Goal: Transaction & Acquisition: Purchase product/service

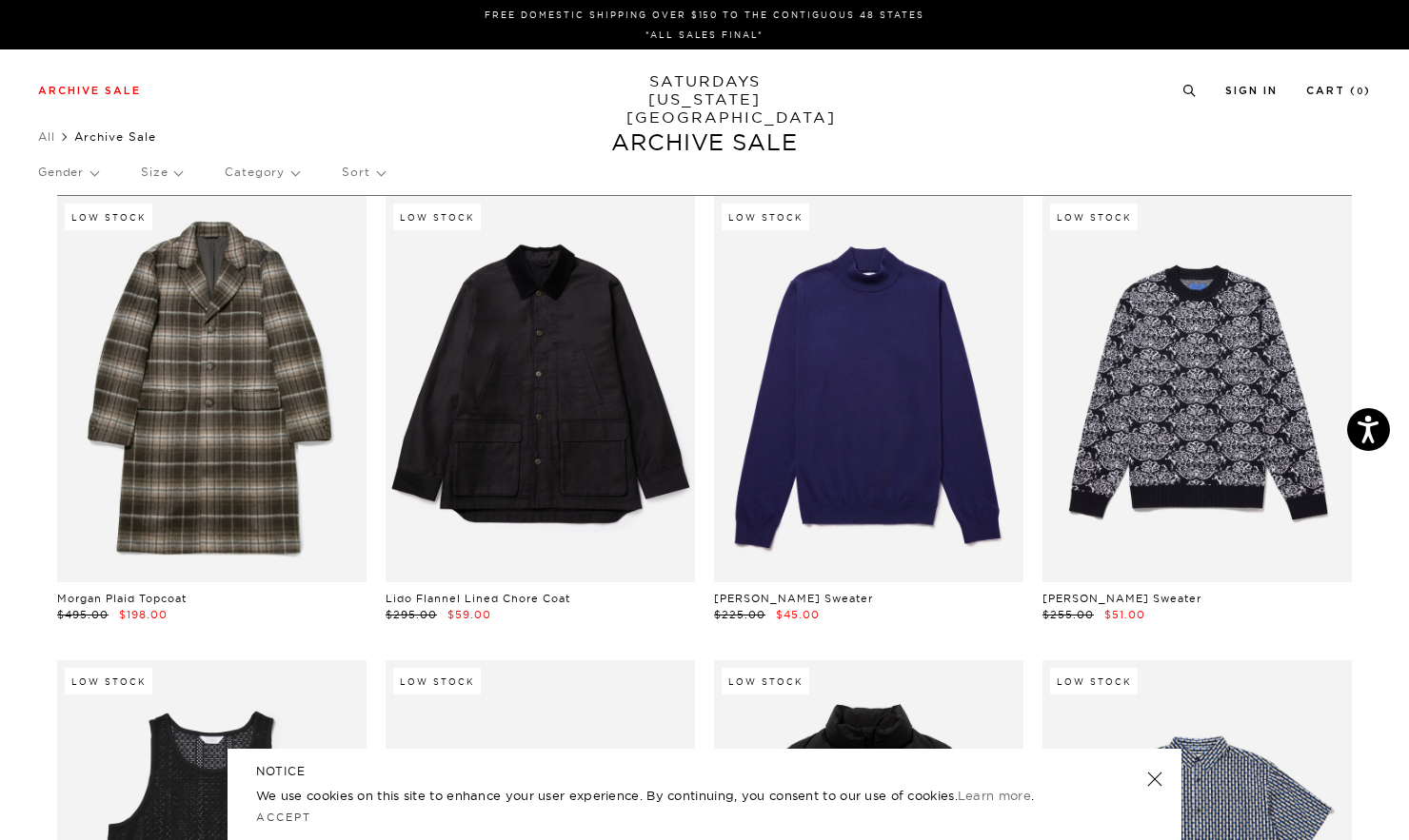
click at [253, 169] on p "Category" at bounding box center [261, 172] width 75 height 44
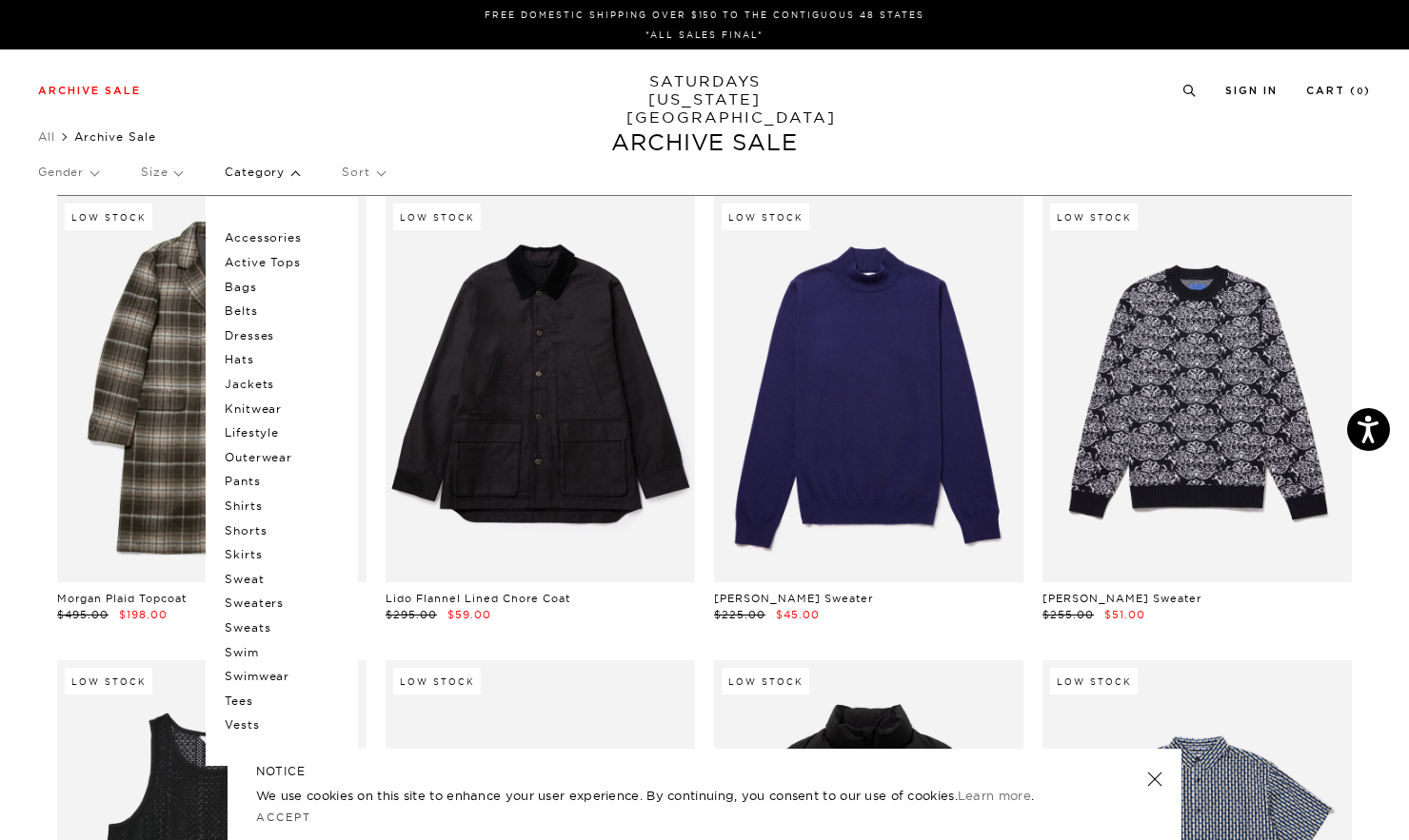
click at [253, 510] on p "Shirts" at bounding box center [281, 506] width 115 height 25
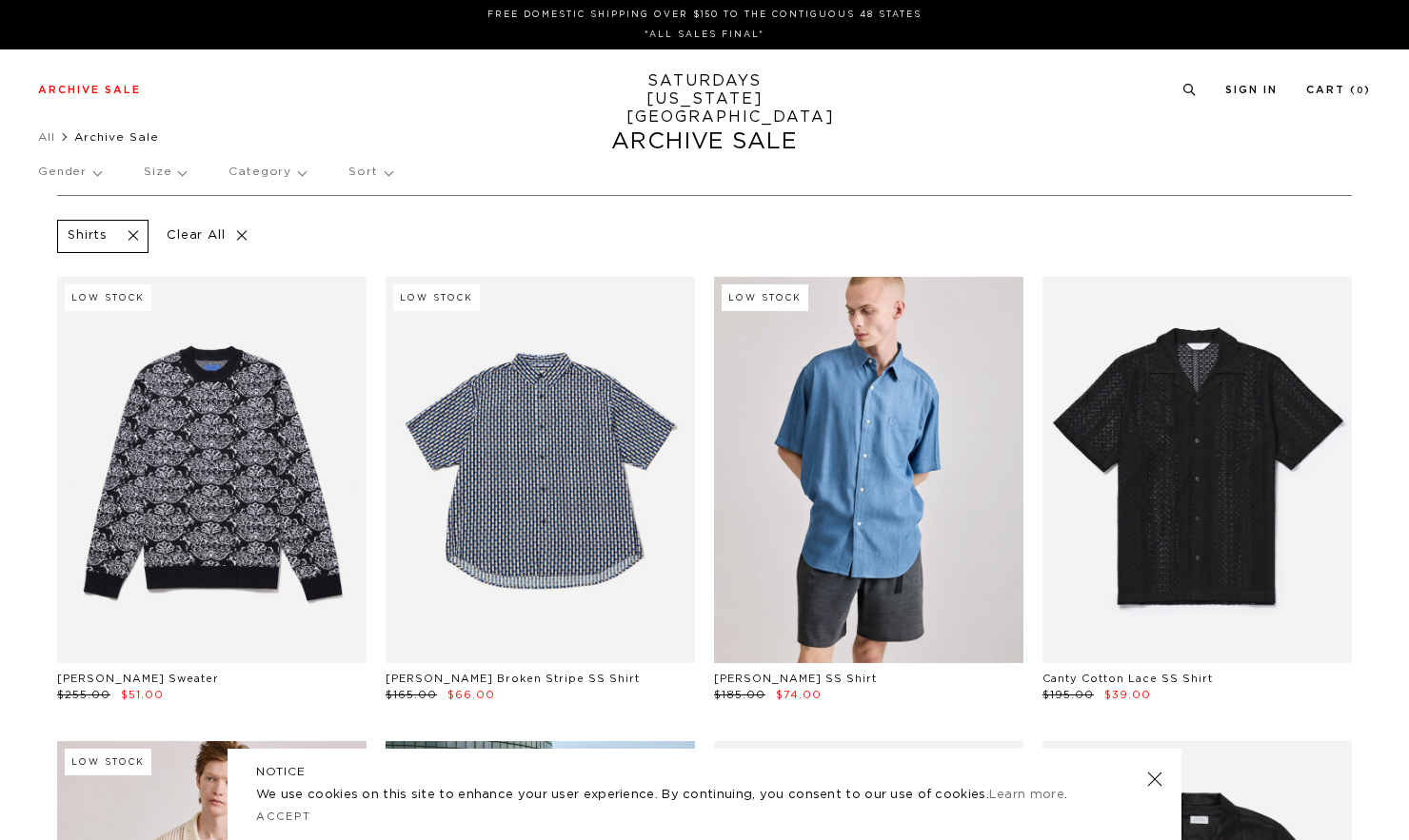
click at [178, 175] on p "Size" at bounding box center [164, 172] width 42 height 44
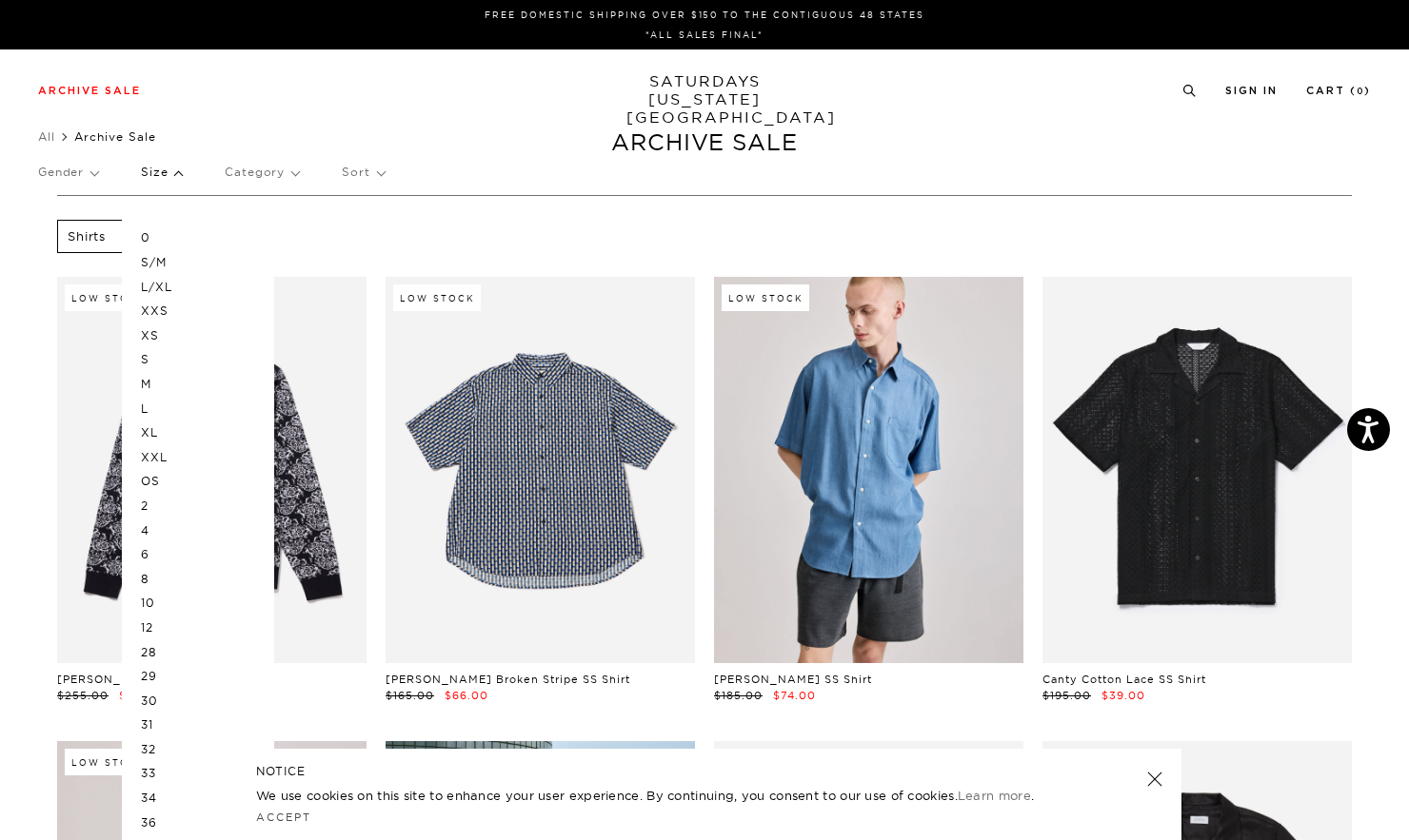
click at [147, 284] on p "L/XL" at bounding box center [198, 287] width 115 height 25
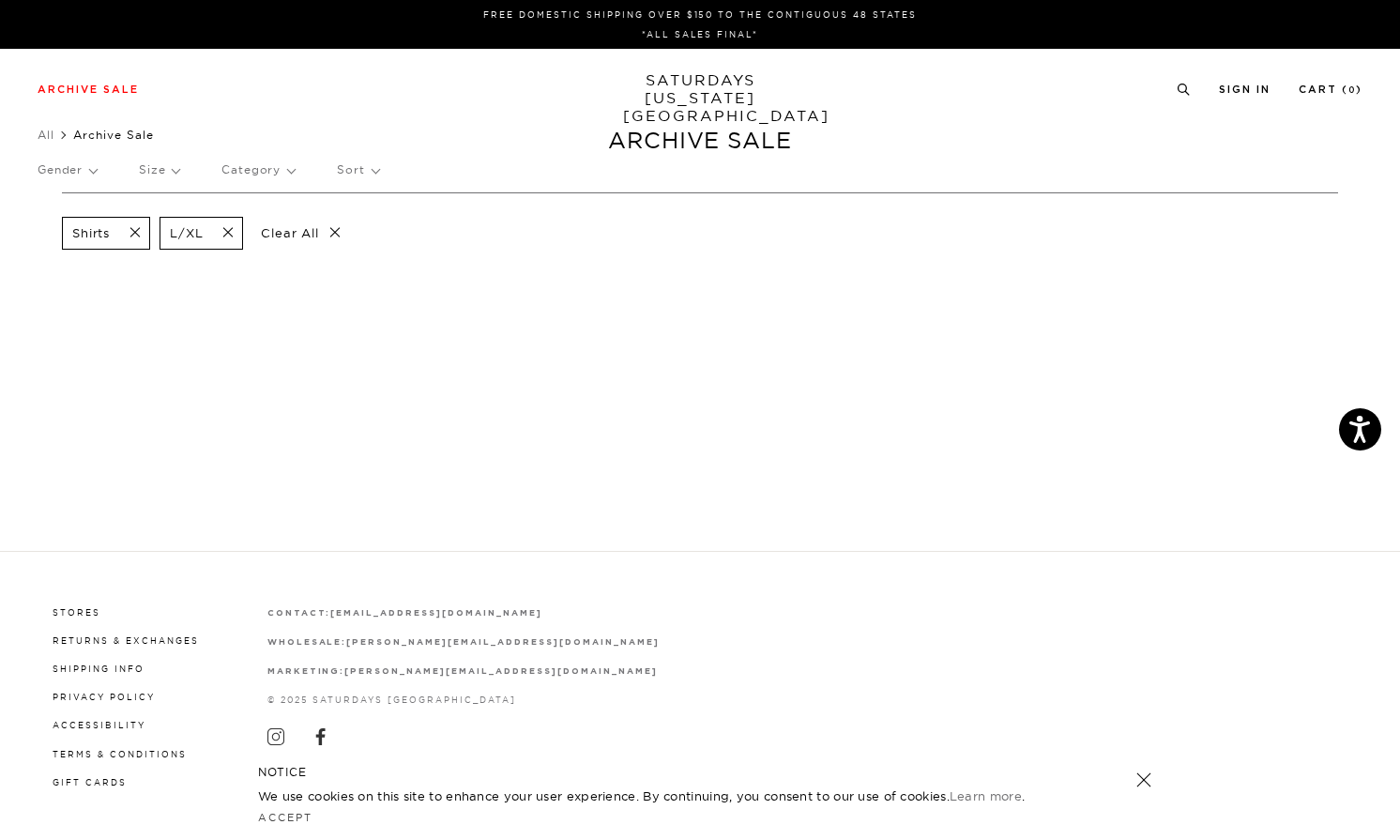
click at [165, 178] on p "Size" at bounding box center [159, 169] width 40 height 43
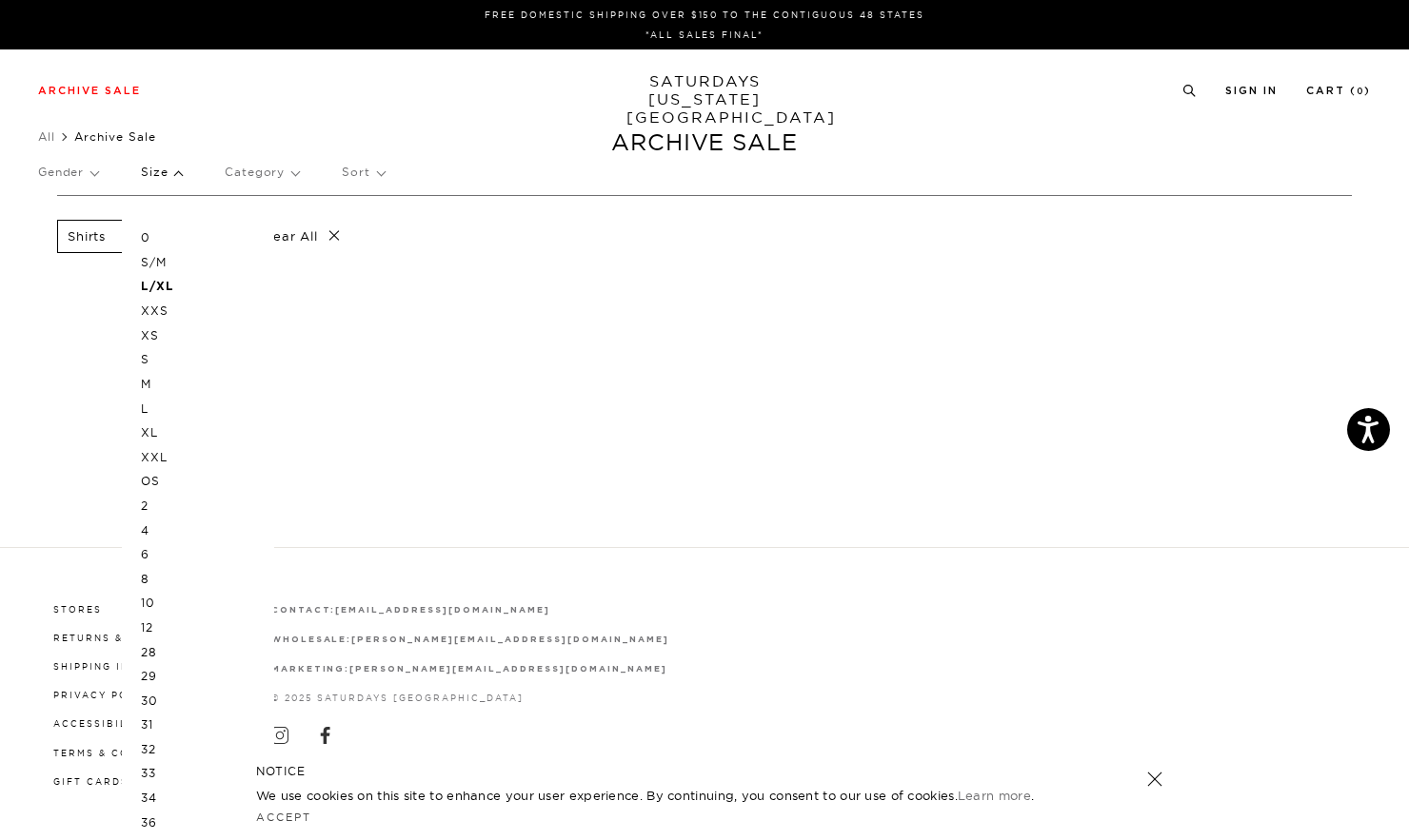
click at [144, 404] on p "L" at bounding box center [198, 409] width 115 height 25
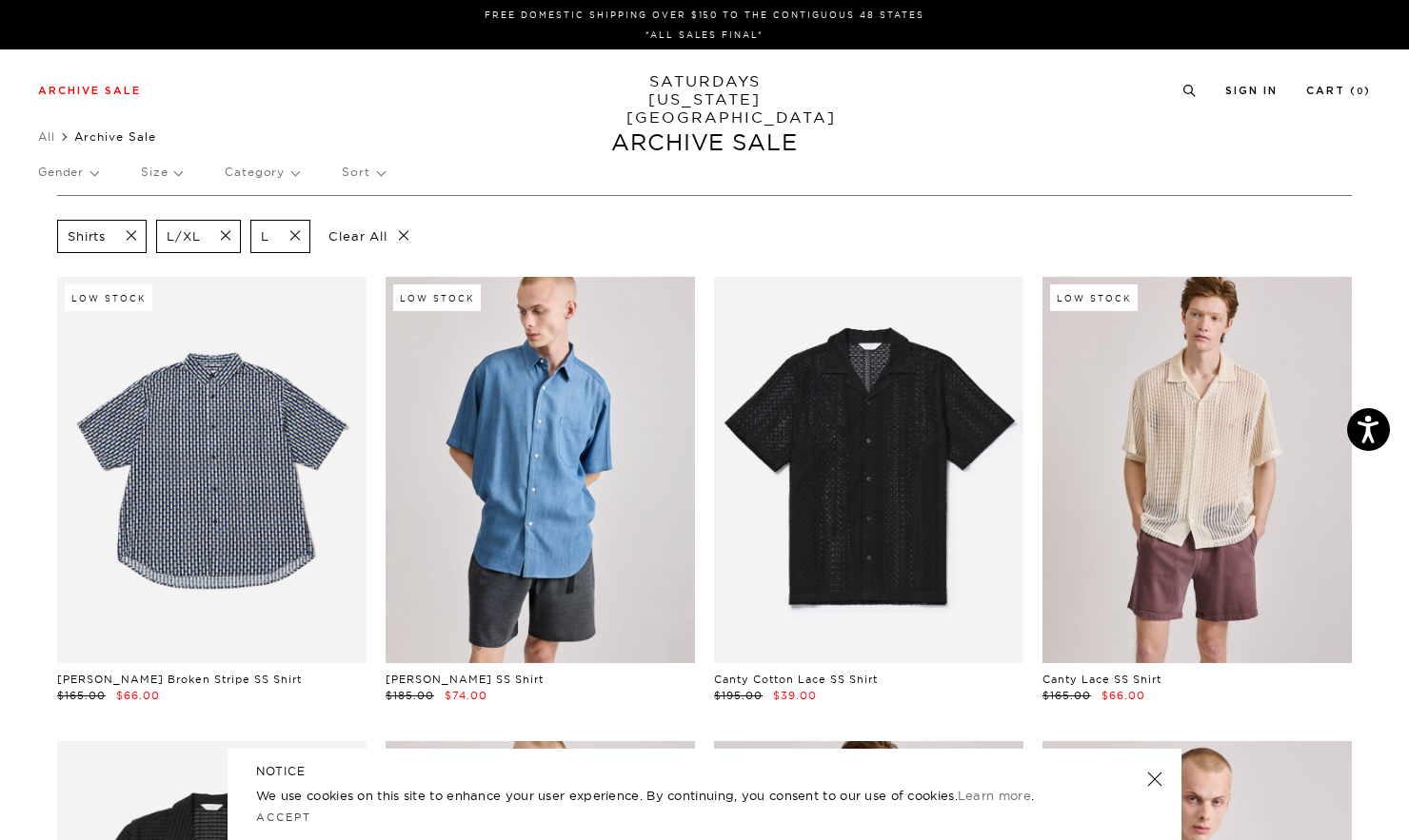
click at [226, 228] on span at bounding box center [219, 236] width 40 height 18
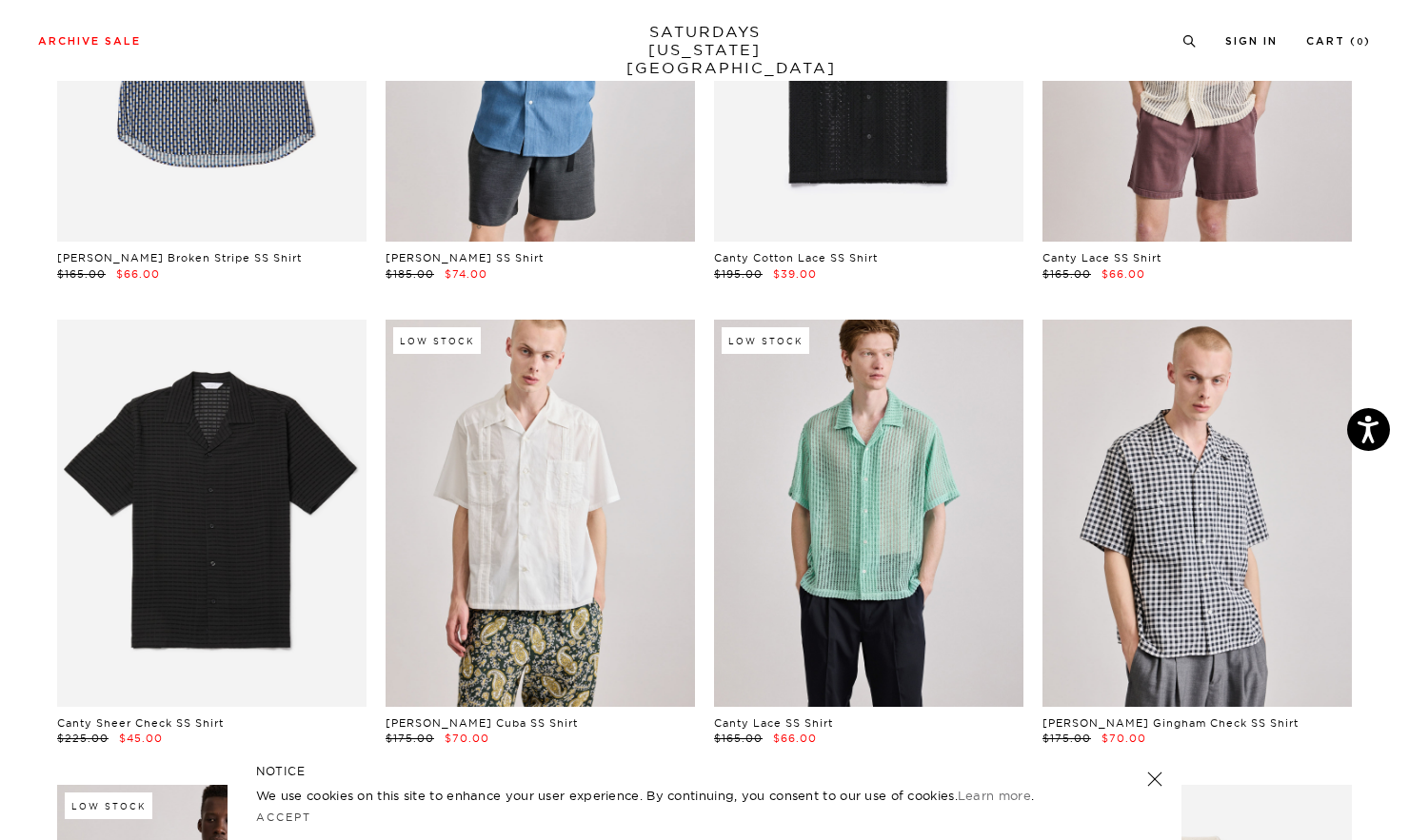
scroll to position [535, 0]
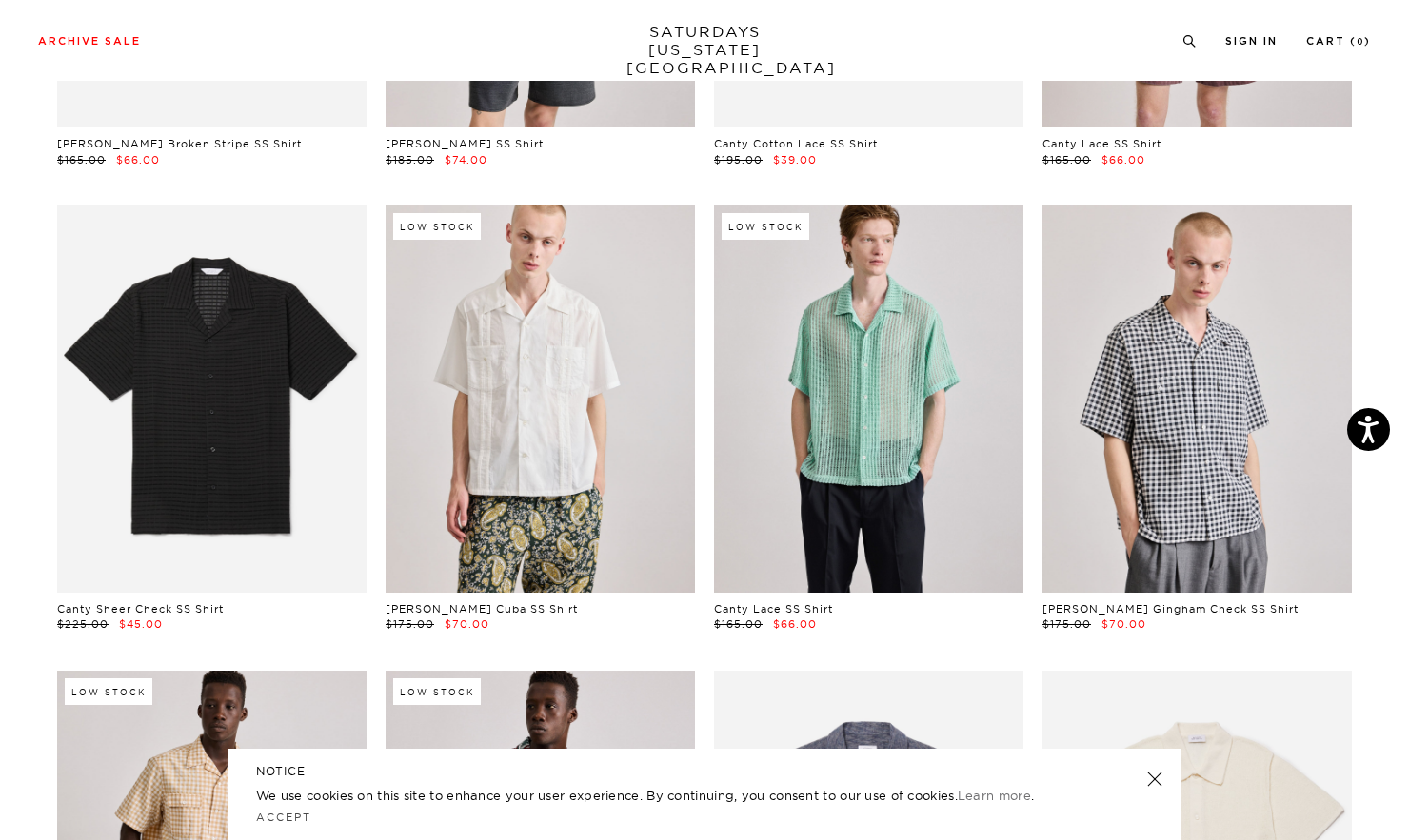
click at [1151, 775] on link at bounding box center [1154, 779] width 26 height 26
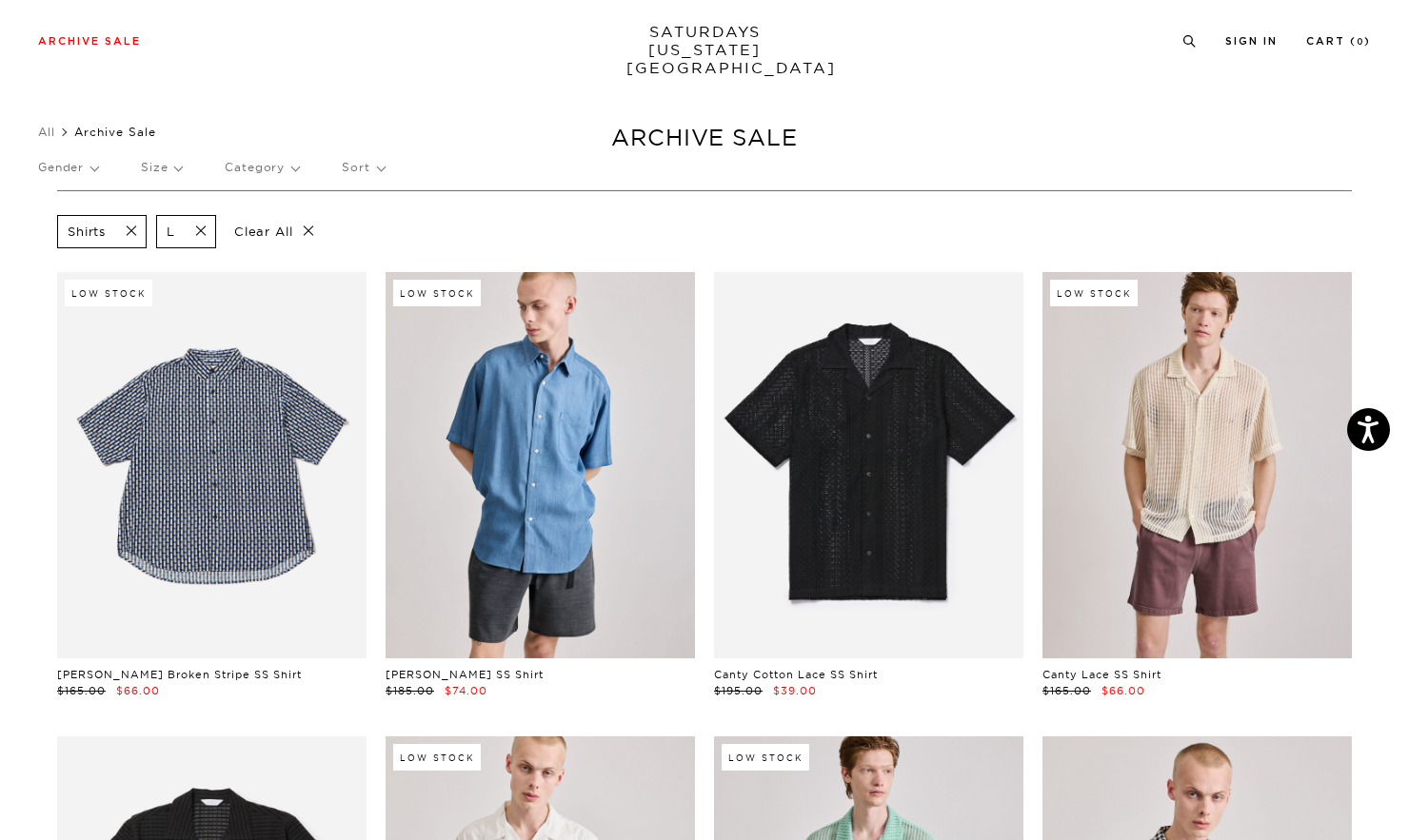
scroll to position [0, 0]
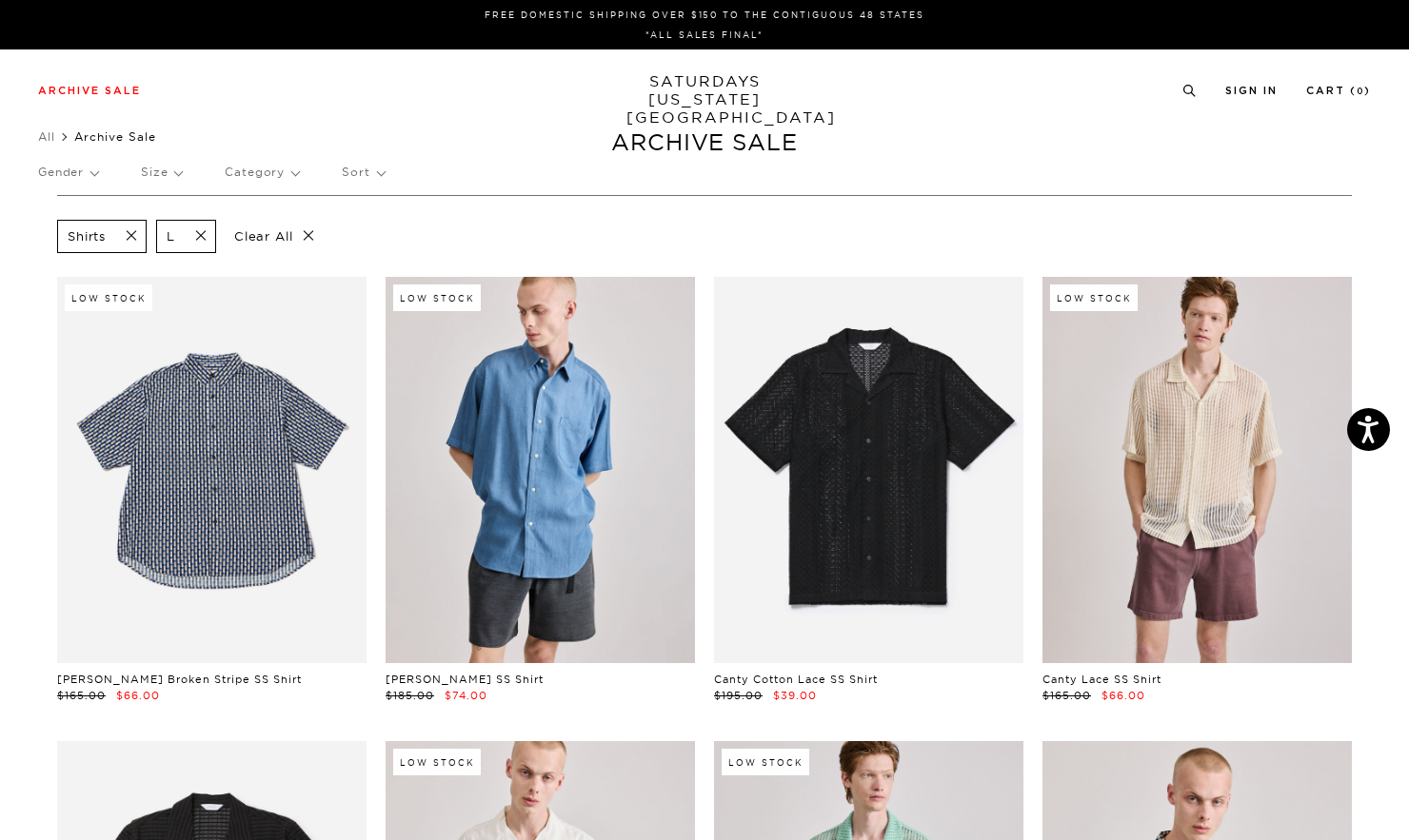
click at [98, 176] on p "Gender" at bounding box center [68, 172] width 60 height 44
click at [61, 233] on p "Mens" at bounding box center [95, 238] width 115 height 25
click at [224, 236] on span at bounding box center [220, 236] width 40 height 18
click at [92, 175] on p "Gender" at bounding box center [68, 172] width 60 height 44
click at [78, 230] on p "Mens" at bounding box center [95, 238] width 115 height 25
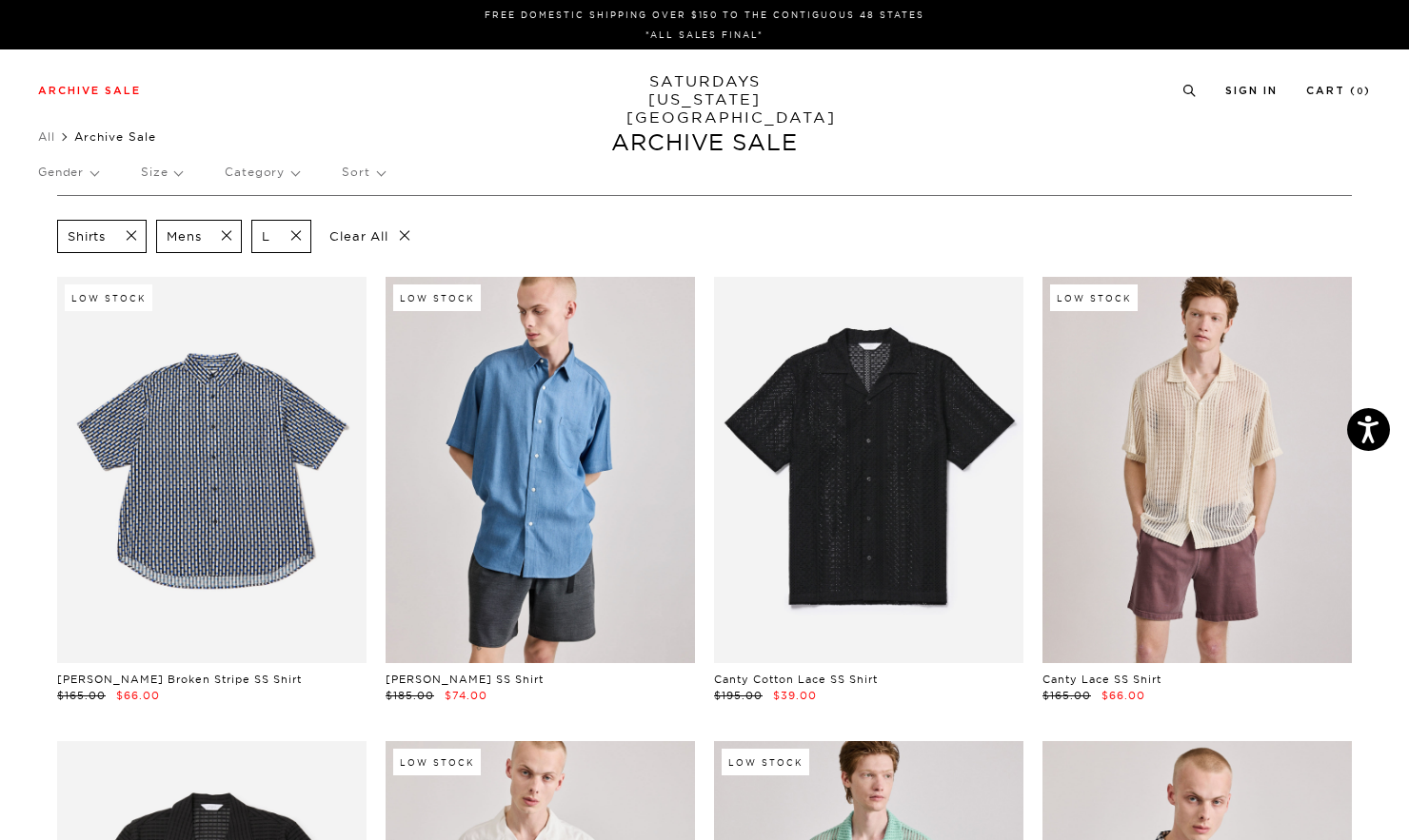
click at [137, 239] on span at bounding box center [125, 236] width 40 height 18
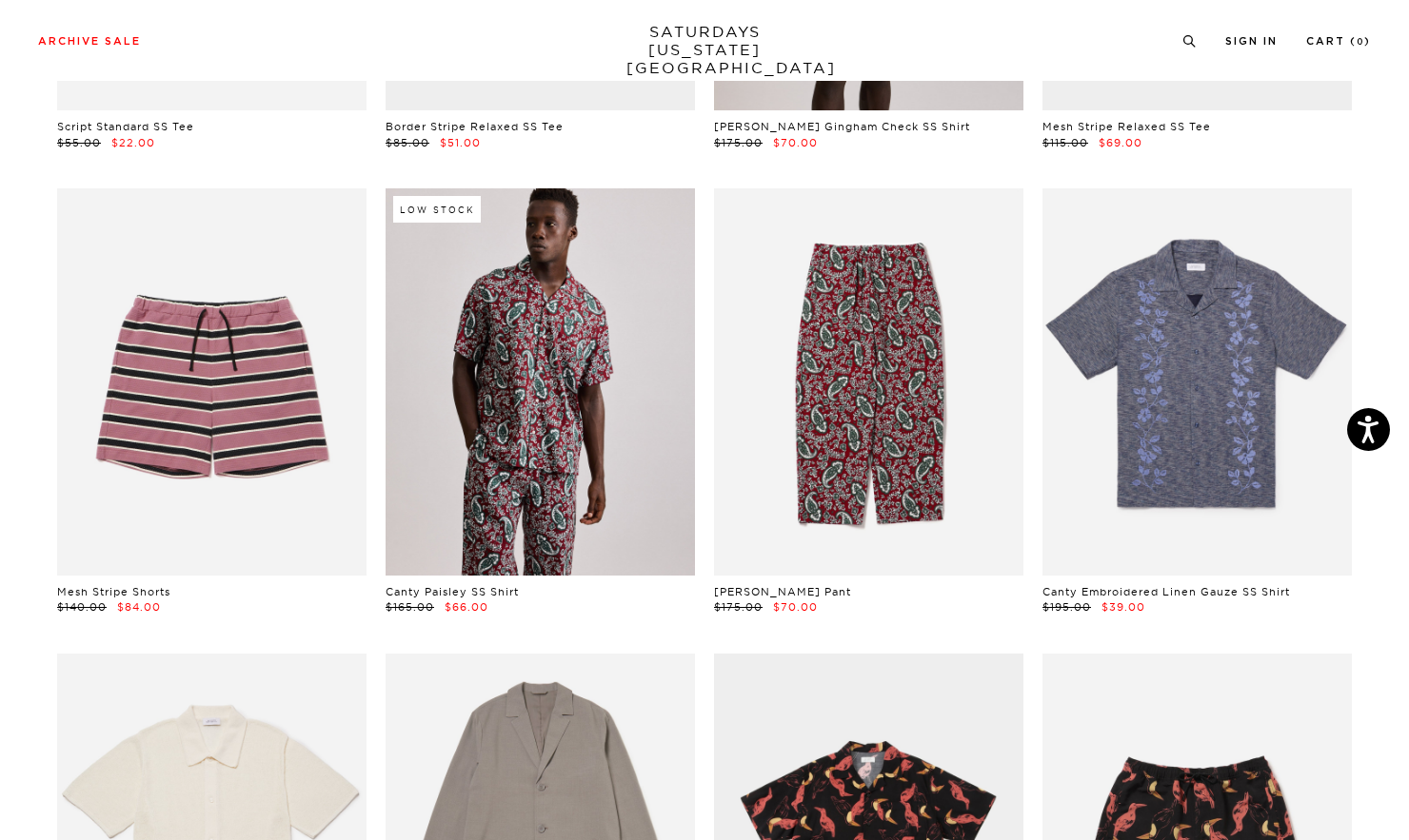
scroll to position [2367, 3]
